Goal: Information Seeking & Learning: Learn about a topic

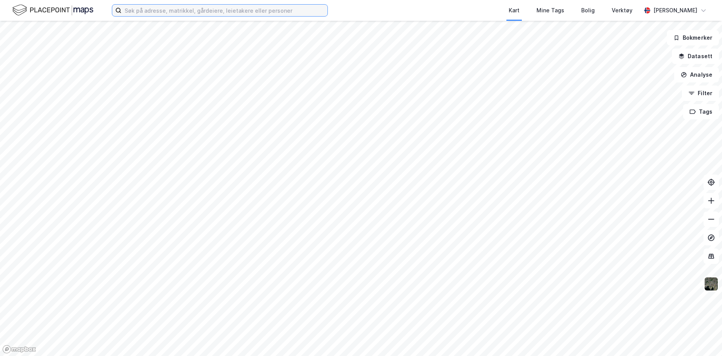
click at [248, 11] on input at bounding box center [225, 11] width 206 height 12
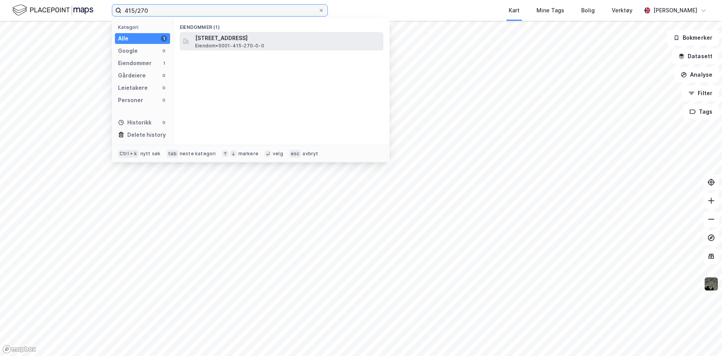
type input "415/270"
click at [240, 41] on span "[STREET_ADDRESS]" at bounding box center [287, 38] width 185 height 9
